Goal: Information Seeking & Learning: Find specific fact

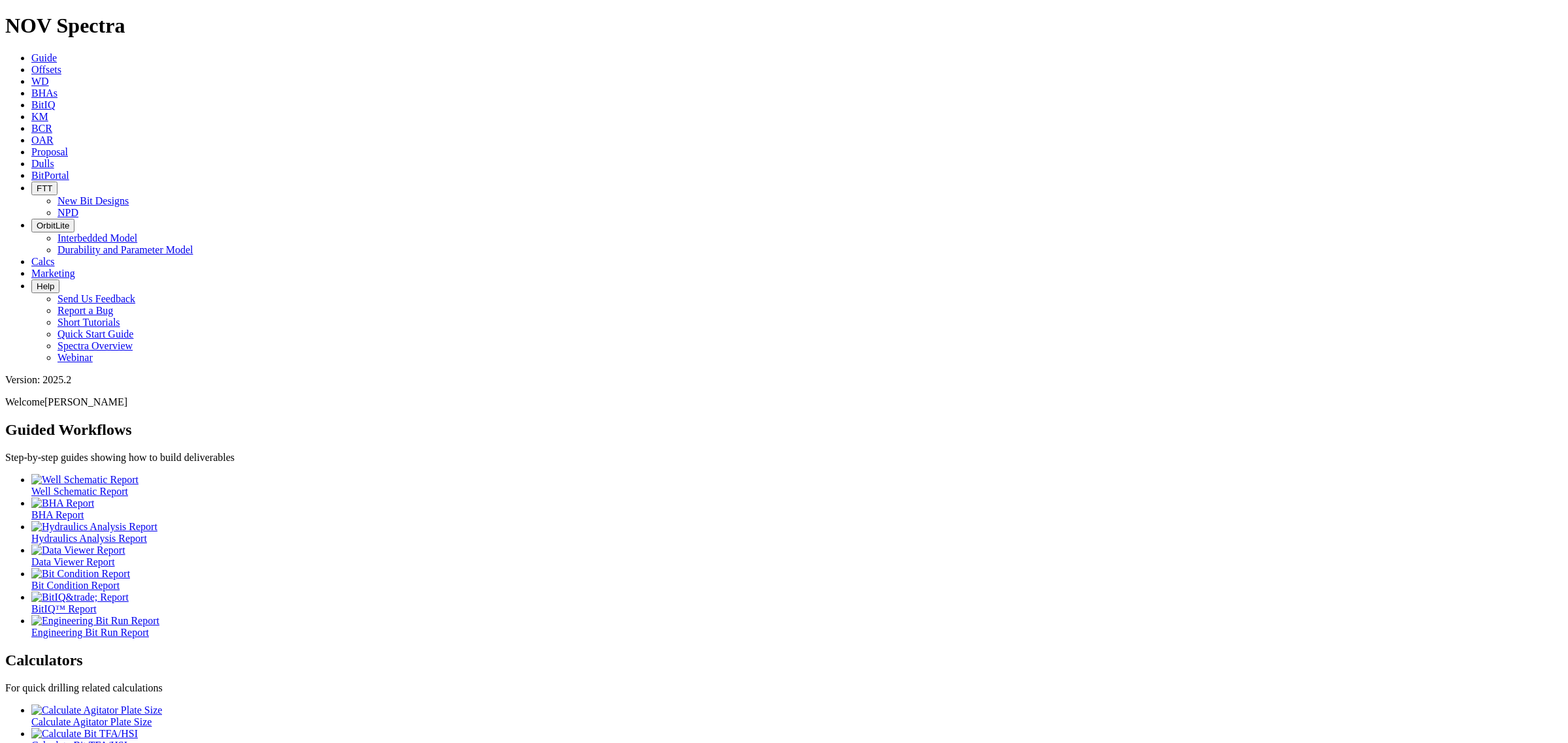
click at [54, 158] on span "Dulls" at bounding box center [43, 163] width 23 height 11
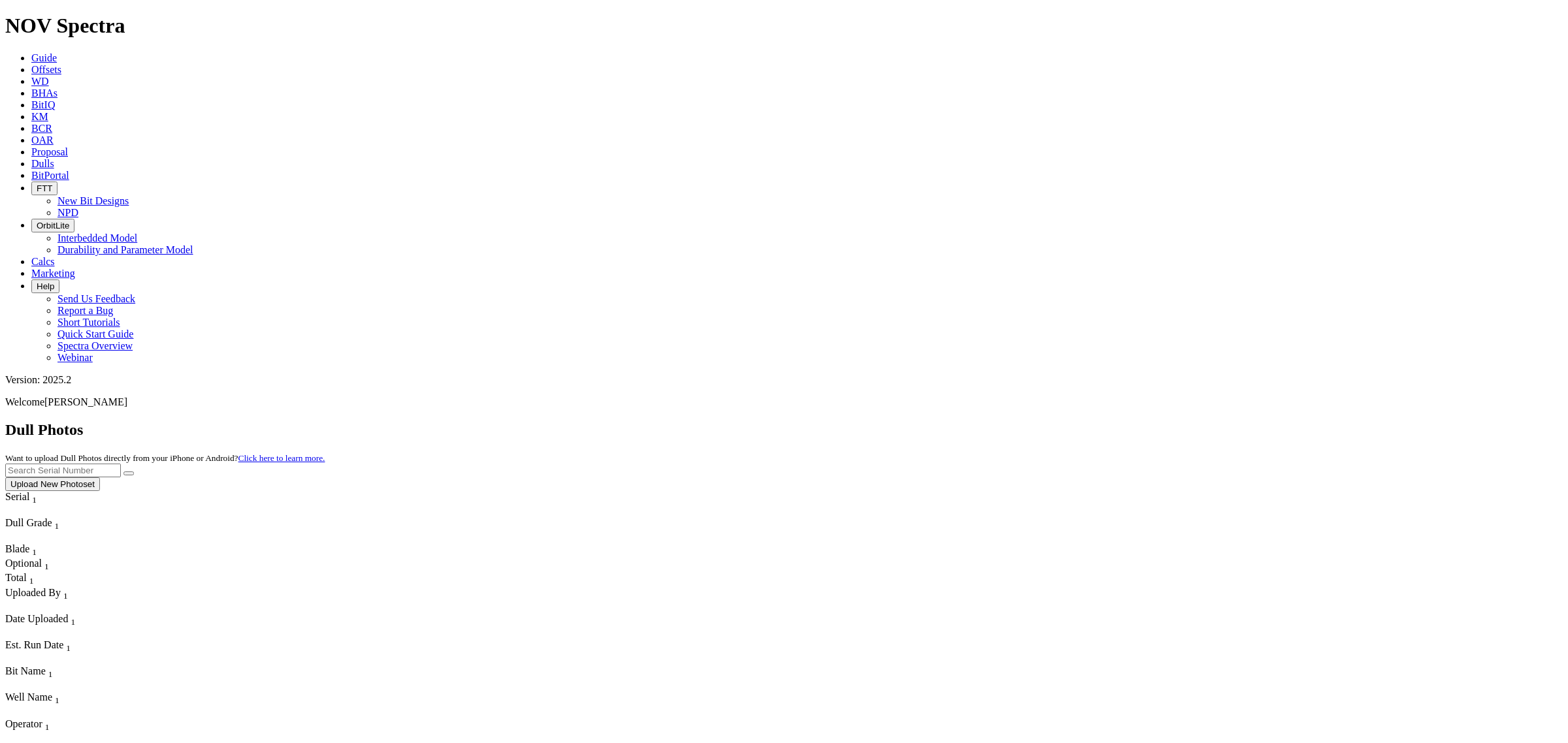
click at [1318, 62] on body "Spectra is built to be used with Google Chrome. Please switch browsers. NOV Spe…" at bounding box center [784, 732] width 1557 height 1436
click at [121, 464] on input "text" at bounding box center [63, 470] width 116 height 14
click at [123, 471] on button "submit" at bounding box center [129, 473] width 11 height 4
drag, startPoint x: 1329, startPoint y: 56, endPoint x: 1079, endPoint y: 37, distance: 250.7
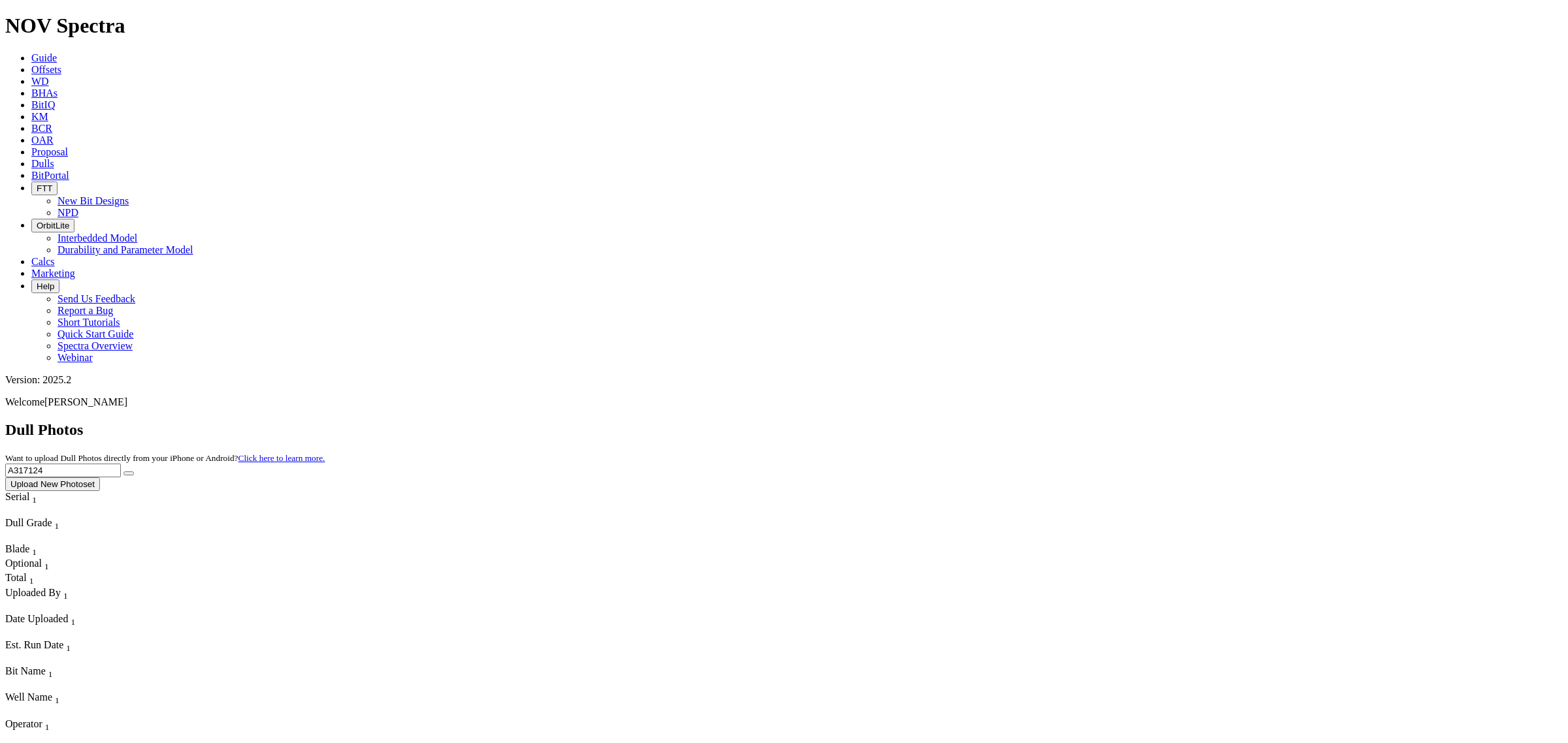
click at [1079, 37] on div "NOV Spectra Guide Offsets WD BHAs BitIQ KM BCR OAR Proposal EBRR Dulls BitPorta…" at bounding box center [784, 732] width 1557 height 1436
click at [121, 464] on input "A317124" at bounding box center [63, 470] width 116 height 14
drag, startPoint x: 1343, startPoint y: 57, endPoint x: 1061, endPoint y: 36, distance: 282.8
click at [1046, 32] on div "NOV Spectra Guide Offsets WD BHAs BitIQ KM BCR OAR Proposal EBRR Dulls BitPorta…" at bounding box center [784, 732] width 1557 height 1436
click at [123, 471] on button "submit" at bounding box center [129, 473] width 11 height 4
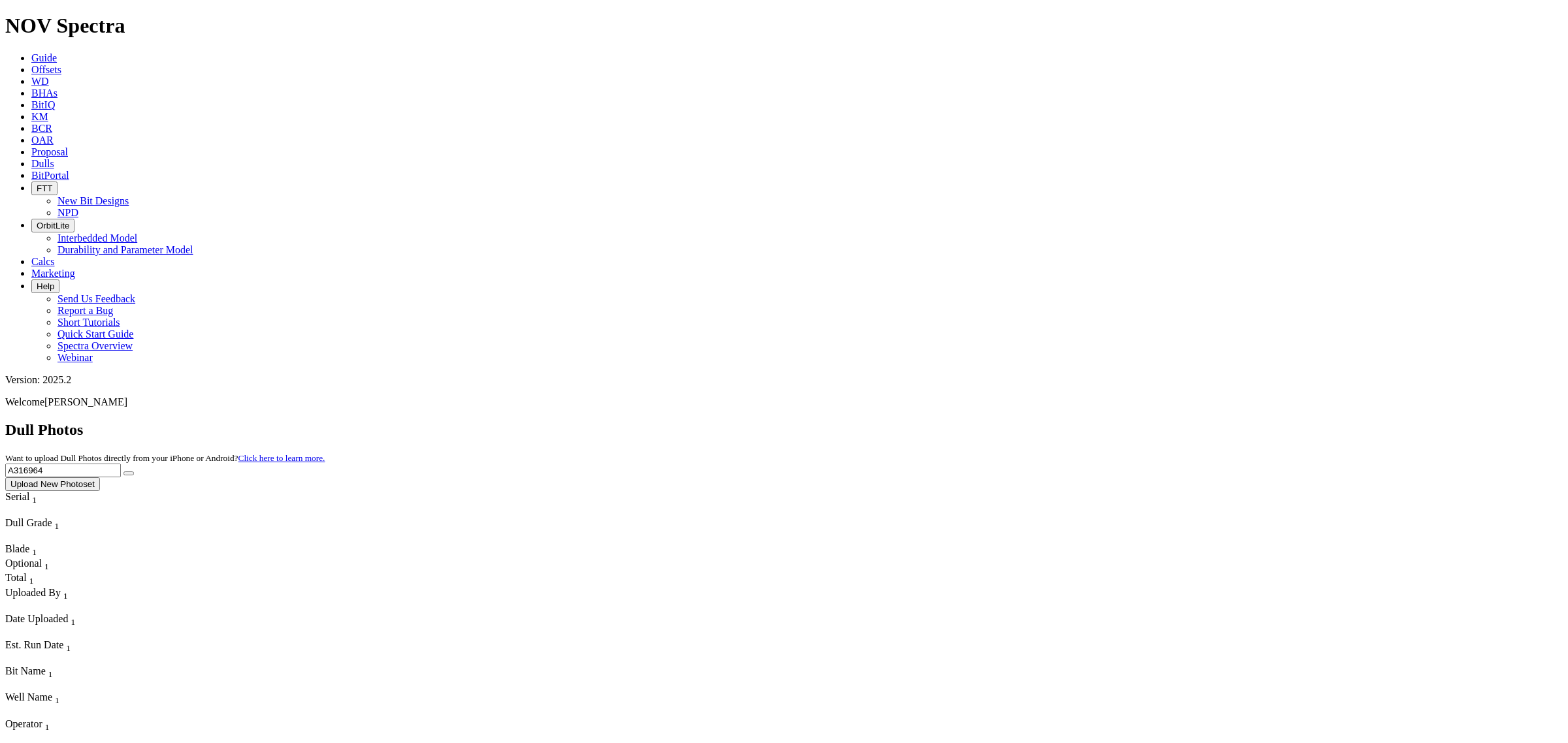
drag, startPoint x: 1297, startPoint y: 56, endPoint x: 1222, endPoint y: 44, distance: 76.0
click at [1222, 421] on div "Dull Photos Want to upload Dull Photos directly from your iPhone or Android? Cl…" at bounding box center [784, 456] width 1557 height 70
click at [134, 471] on button "submit" at bounding box center [129, 473] width 11 height 4
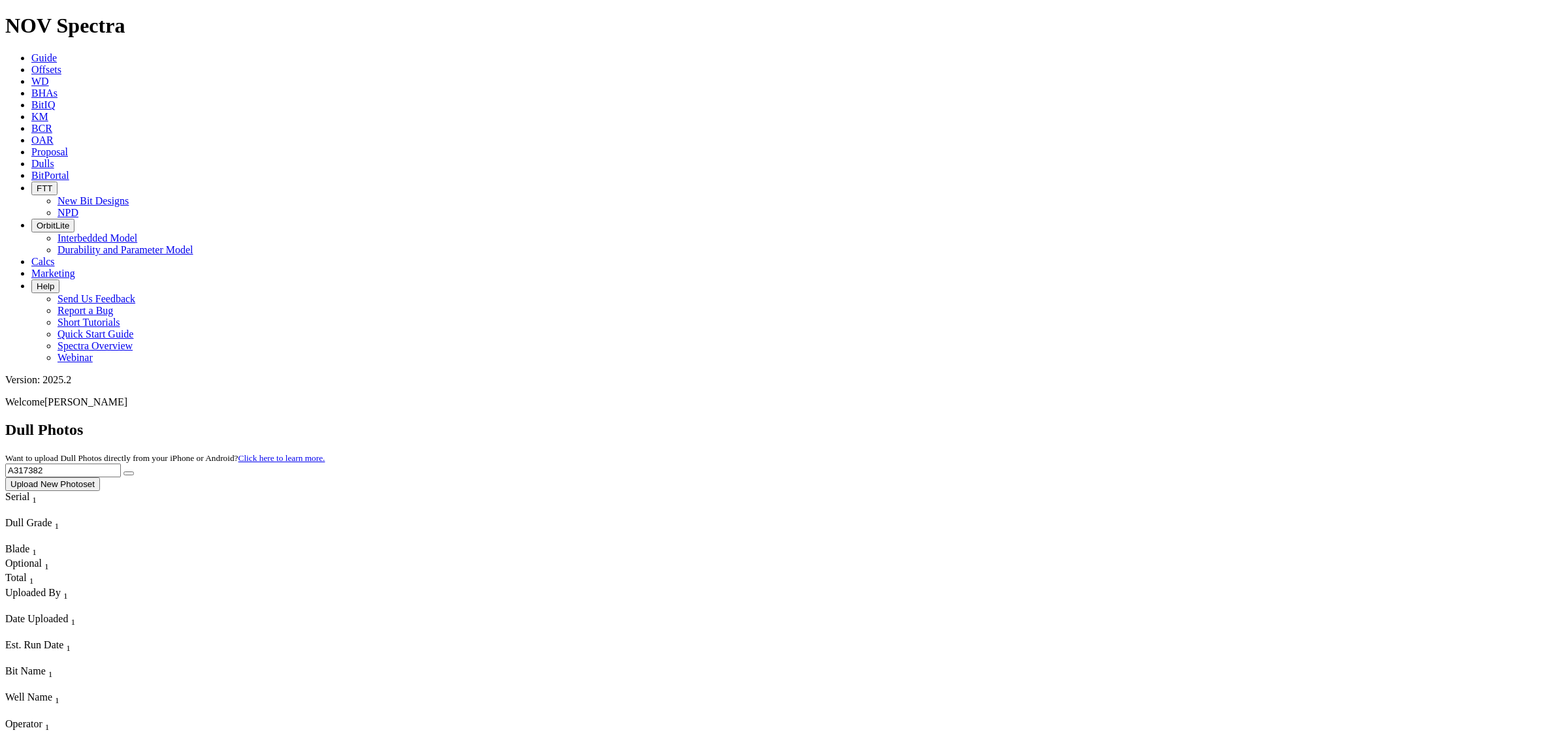
drag, startPoint x: 1314, startPoint y: 53, endPoint x: 1134, endPoint y: 40, distance: 180.5
click at [1134, 421] on div "Dull Photos Want to upload Dull Photos directly from your iPhone or Android? Cl…" at bounding box center [784, 456] width 1557 height 70
click at [123, 471] on button "submit" at bounding box center [129, 473] width 11 height 4
drag, startPoint x: 1299, startPoint y: 61, endPoint x: 1270, endPoint y: 62, distance: 29.0
click at [121, 464] on input "A317126" at bounding box center [63, 470] width 116 height 14
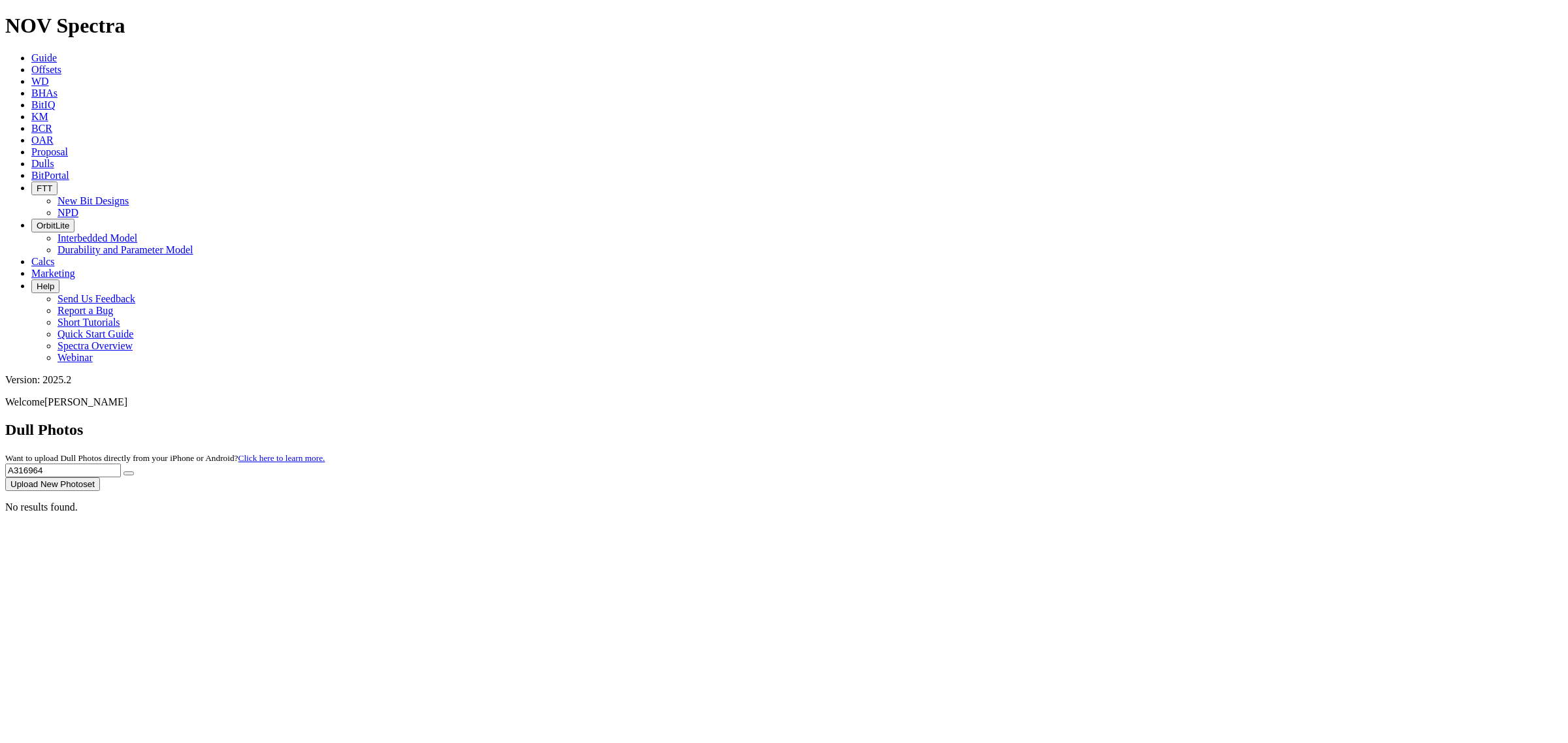
click at [123, 471] on button "submit" at bounding box center [129, 473] width 11 height 4
drag, startPoint x: 1303, startPoint y: 64, endPoint x: 1182, endPoint y: 59, distance: 121.1
click at [1182, 421] on div "Dull Photos Want to upload Dull Photos directly from your iPhone or Android? Cl…" at bounding box center [784, 456] width 1557 height 70
click at [123, 471] on button "submit" at bounding box center [129, 473] width 11 height 4
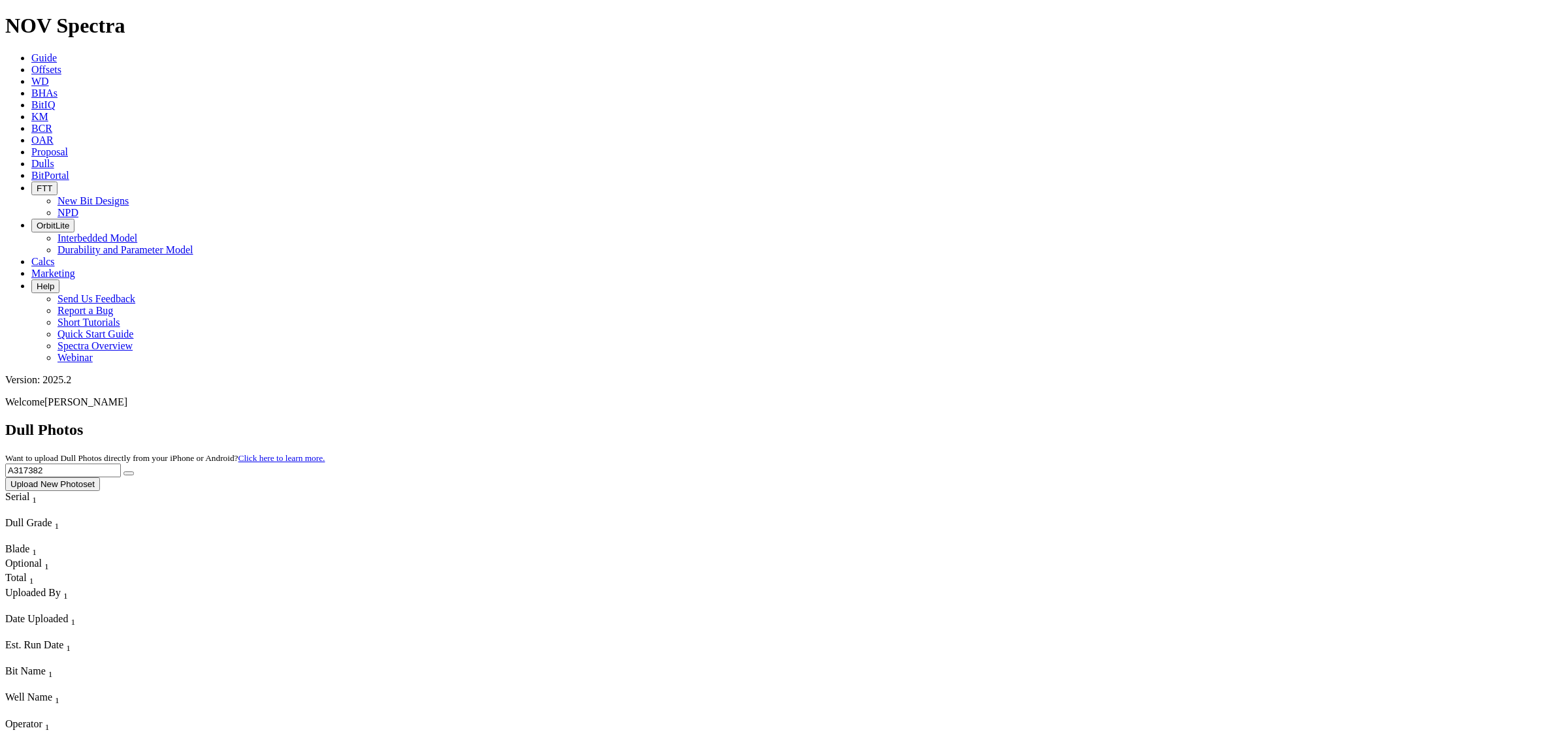
drag, startPoint x: 1314, startPoint y: 51, endPoint x: 1300, endPoint y: 72, distance: 25.2
click at [121, 464] on input "A317382" at bounding box center [63, 470] width 116 height 14
click at [123, 471] on button "submit" at bounding box center [129, 473] width 11 height 4
drag, startPoint x: 1337, startPoint y: 49, endPoint x: 1269, endPoint y: 50, distance: 68.0
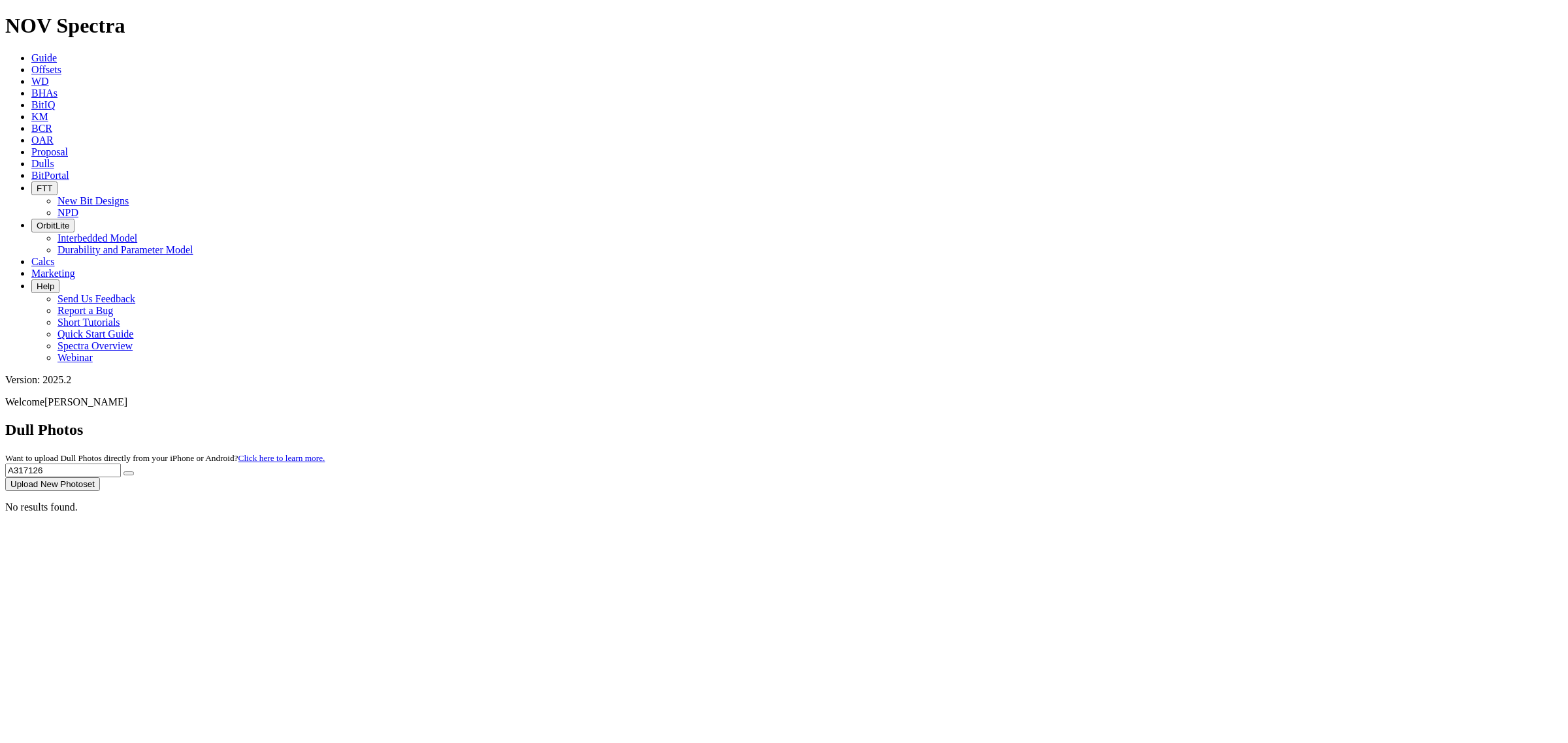
click at [121, 464] on input "A317126" at bounding box center [63, 470] width 116 height 14
click at [134, 471] on button "submit" at bounding box center [129, 473] width 11 height 4
drag, startPoint x: 1314, startPoint y: 53, endPoint x: 1191, endPoint y: 57, distance: 123.1
click at [1191, 421] on div "Dull Photos Want to upload Dull Photos directly from your iPhone or Android? Cl…" at bounding box center [784, 456] width 1557 height 70
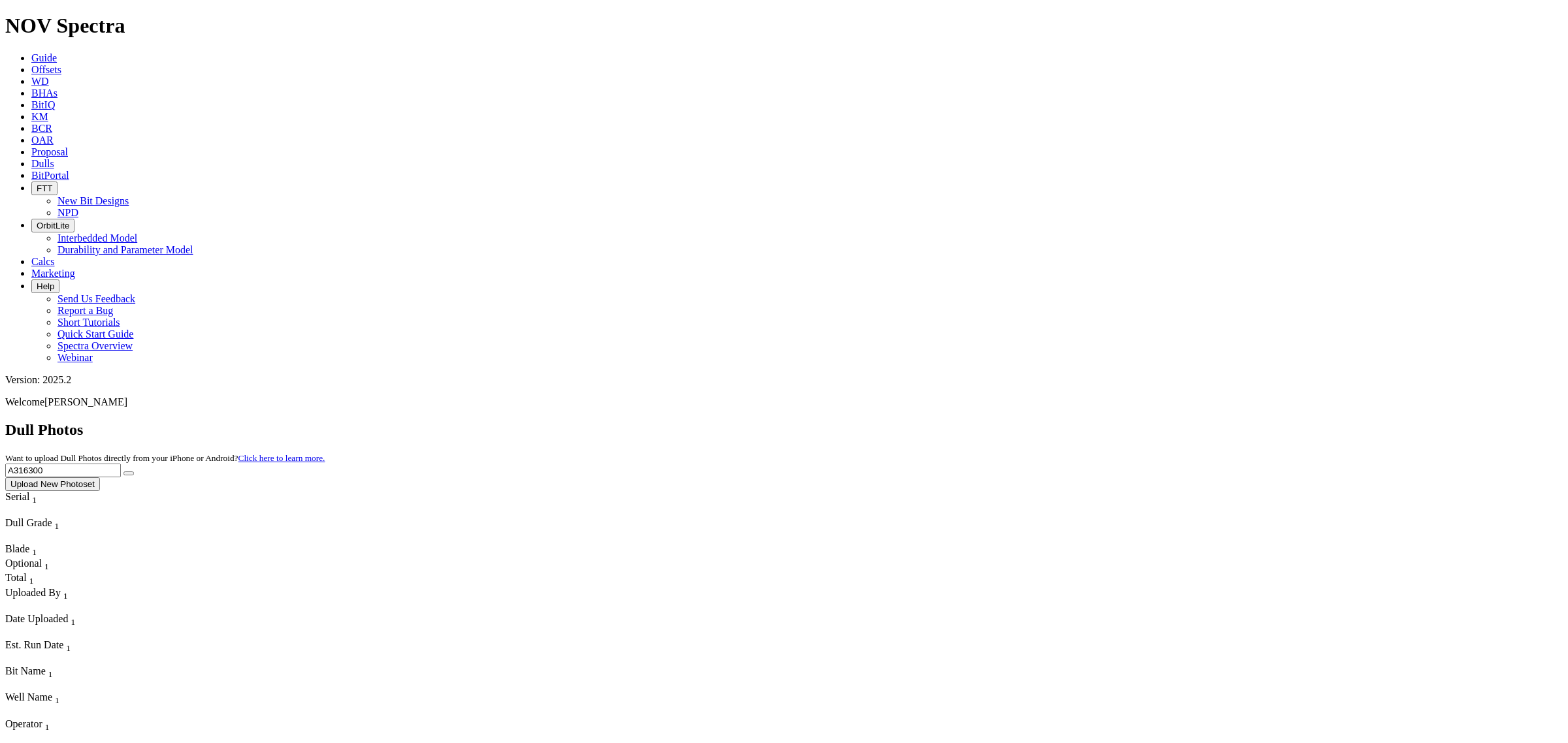
click at [123, 471] on button "submit" at bounding box center [129, 473] width 11 height 4
drag, startPoint x: 1359, startPoint y: 47, endPoint x: 1304, endPoint y: 50, distance: 55.1
click at [1305, 464] on form "A316300" at bounding box center [784, 470] width 1557 height 14
drag, startPoint x: 1305, startPoint y: 50, endPoint x: 1274, endPoint y: 53, distance: 31.1
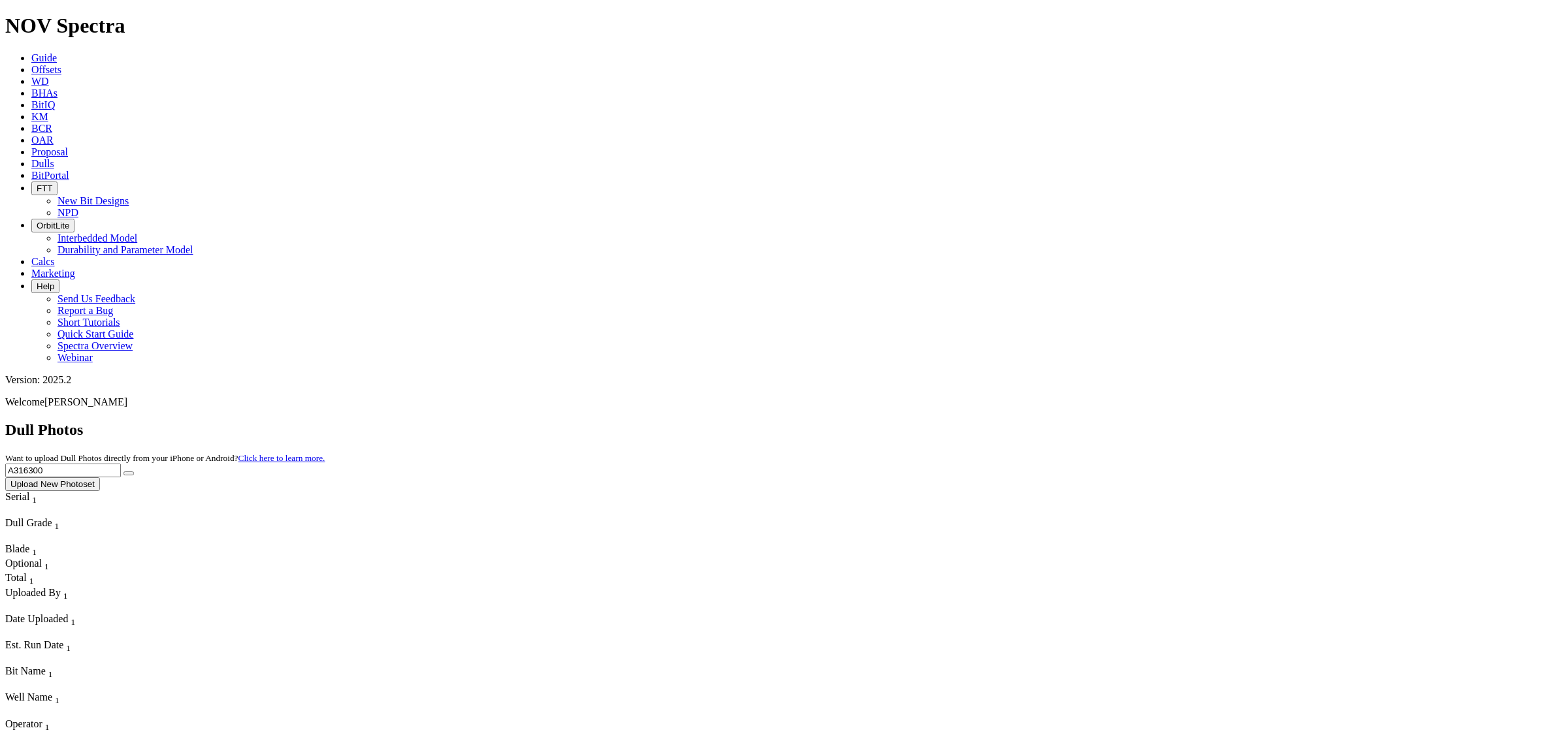
click at [121, 464] on input "A316300" at bounding box center [63, 470] width 116 height 14
type input "A316662"
click at [123, 471] on button "submit" at bounding box center [129, 473] width 11 height 4
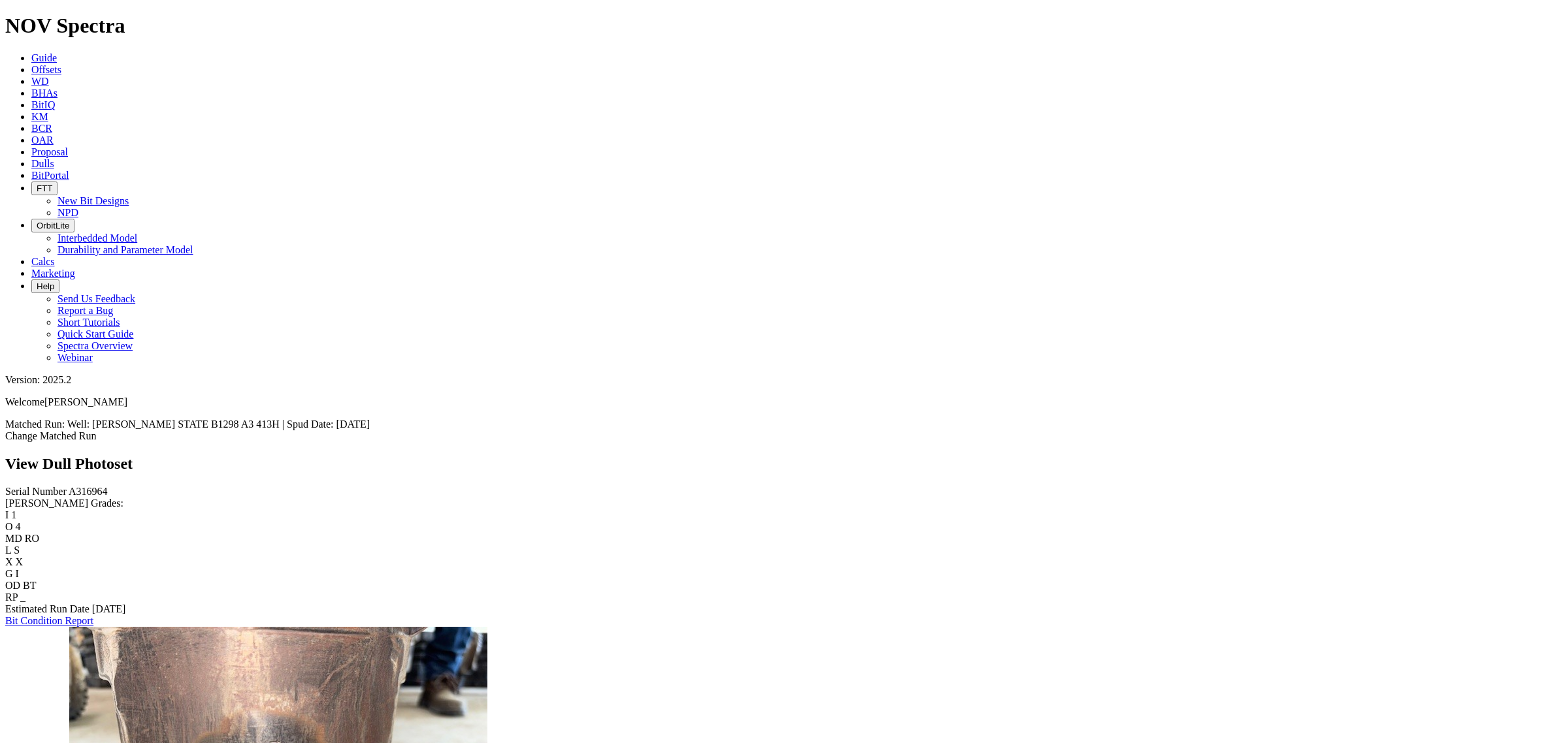
scroll to position [1224, 0]
